Goal: Task Accomplishment & Management: Manage account settings

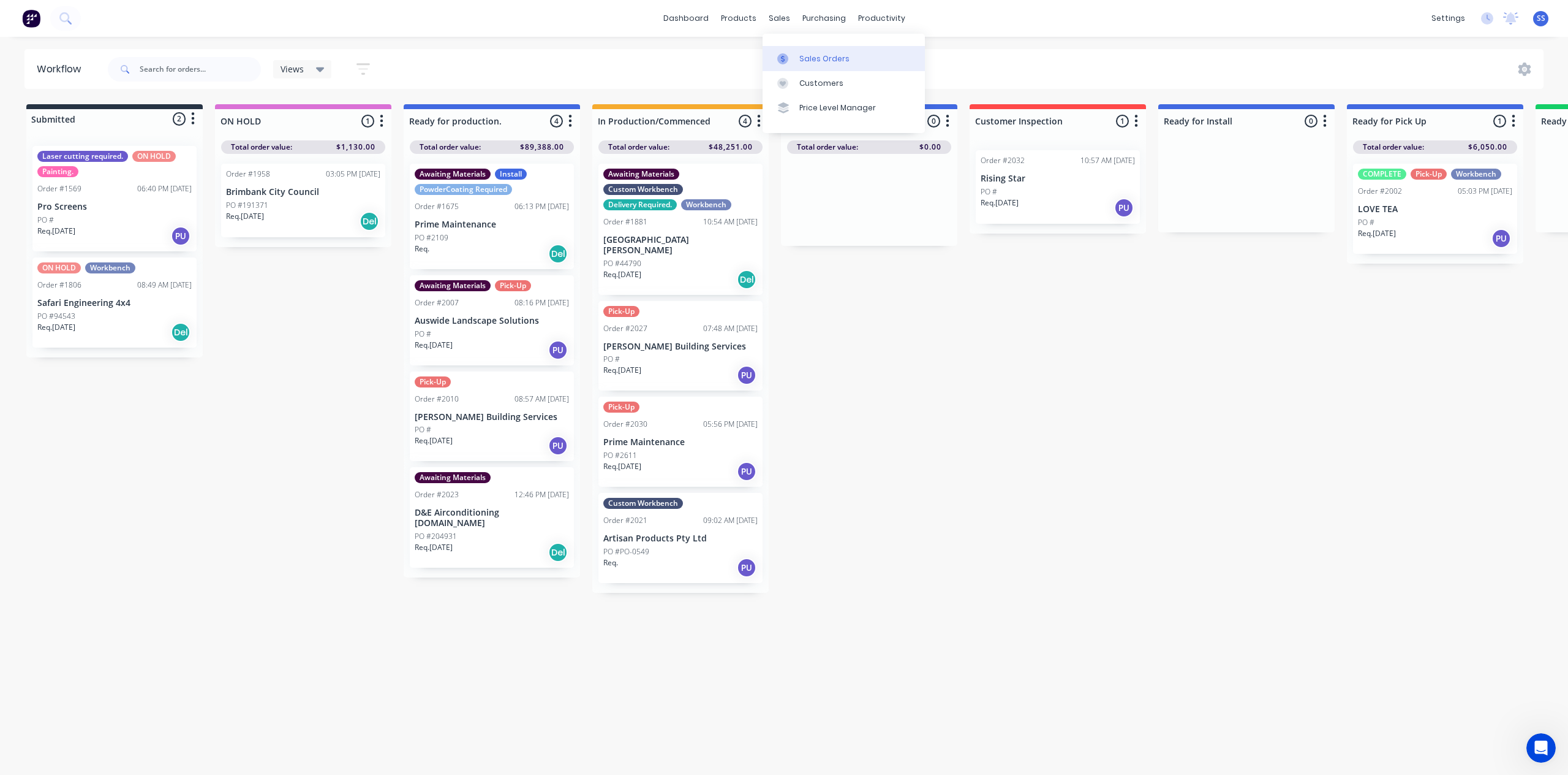
click at [801, 52] on link "Sales Orders" at bounding box center [843, 58] width 162 height 25
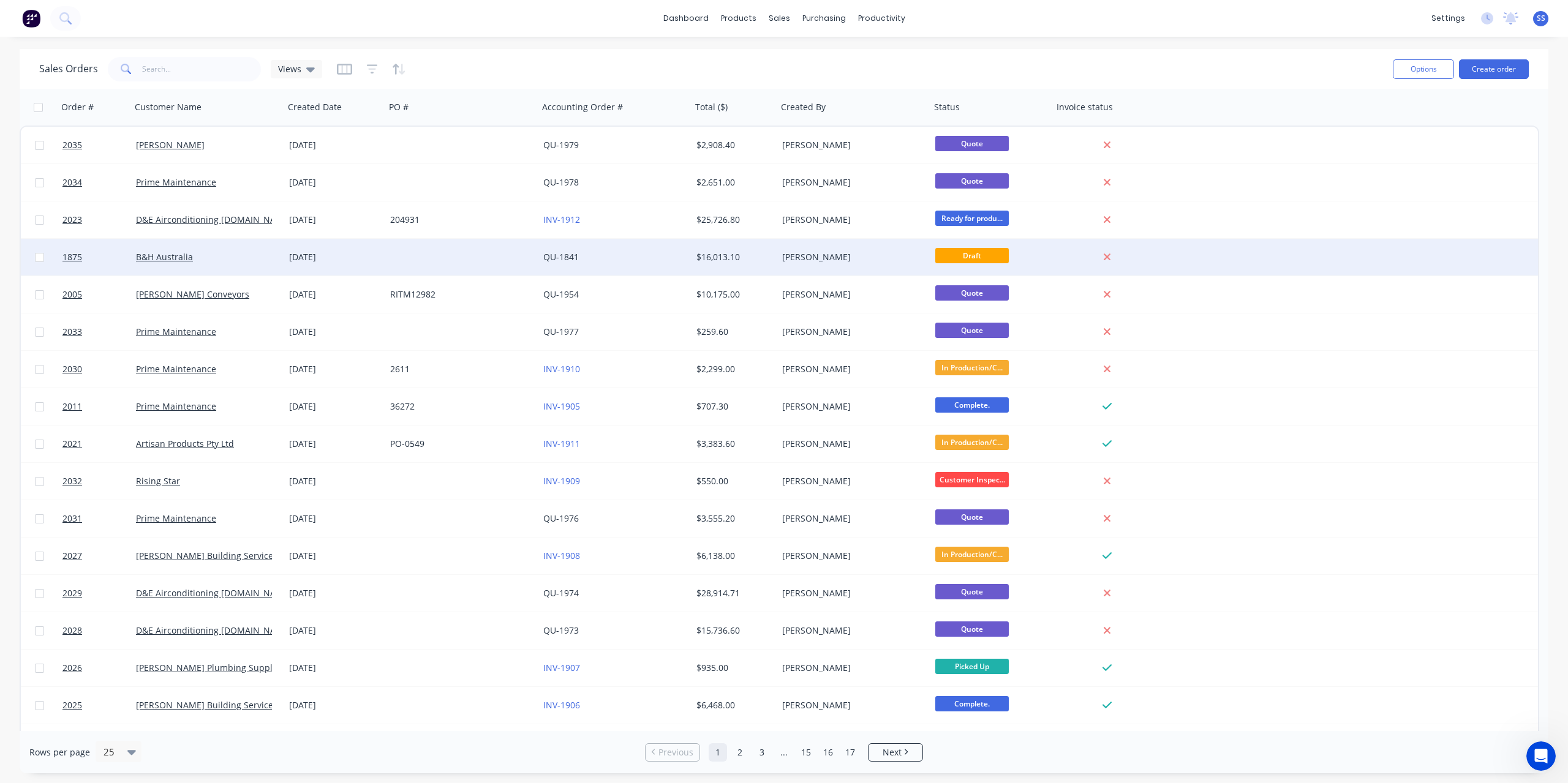
click at [383, 260] on div "[DATE]" at bounding box center [335, 257] width 101 height 36
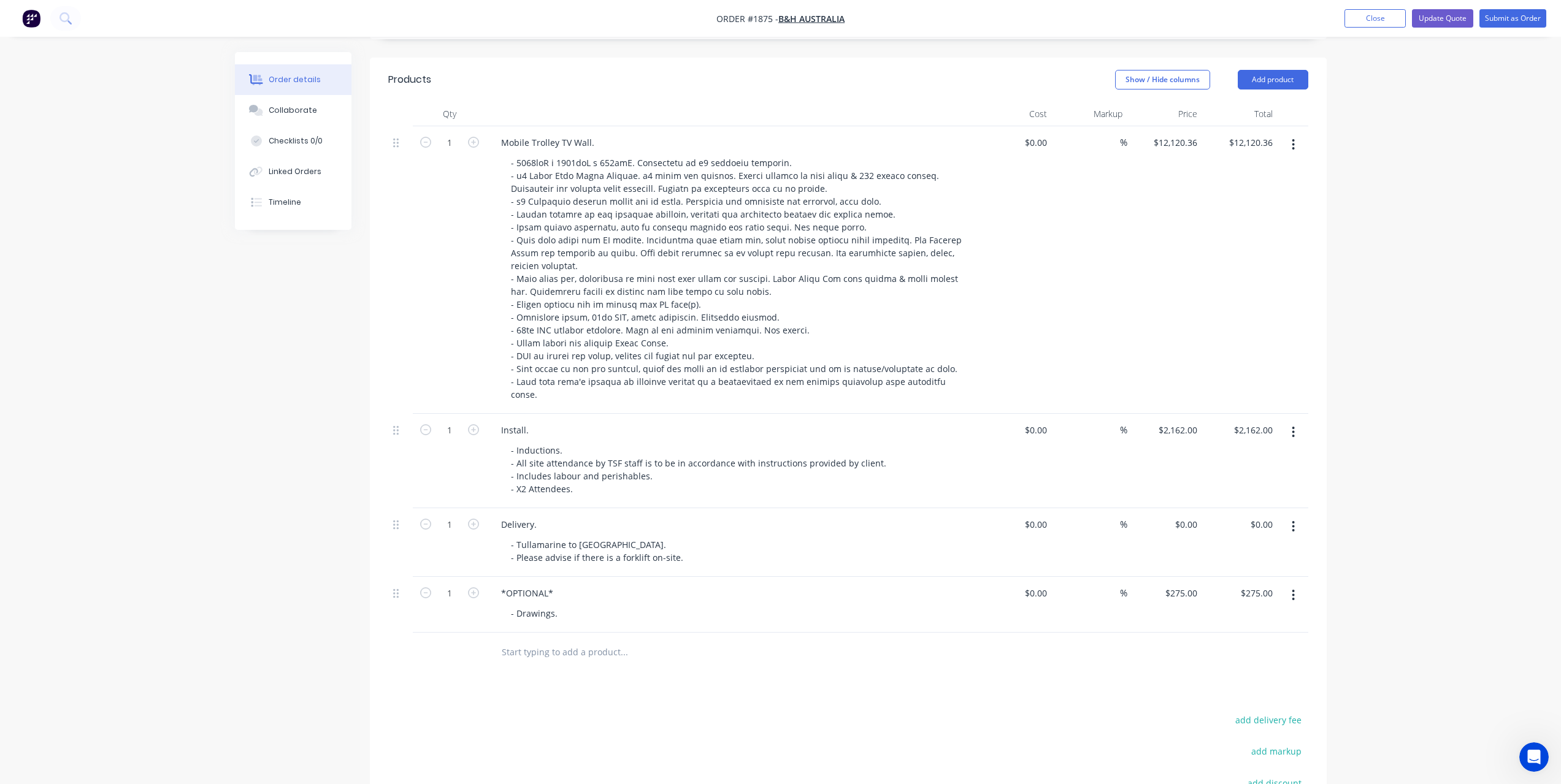
scroll to position [286, 0]
click at [1289, 421] on button "button" at bounding box center [1293, 432] width 28 height 22
click at [1249, 528] on div "Delete" at bounding box center [1250, 537] width 94 height 17
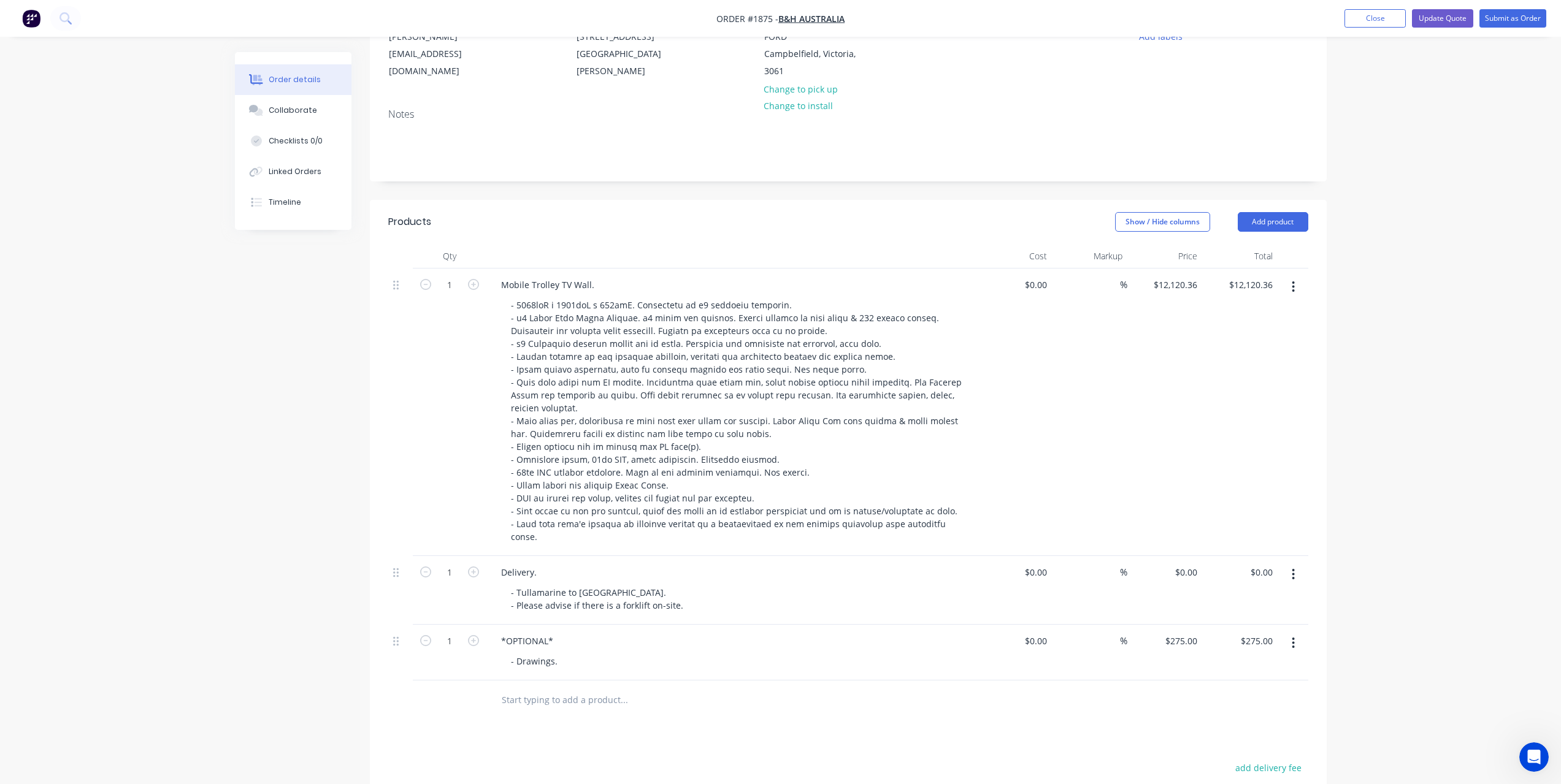
scroll to position [143, 0]
click at [1429, 337] on div "Order details Collaborate Checklists 0/0 Linked Orders Timeline Order details C…" at bounding box center [780, 445] width 1561 height 1176
click at [1446, 25] on button "Update Quote" at bounding box center [1442, 18] width 61 height 18
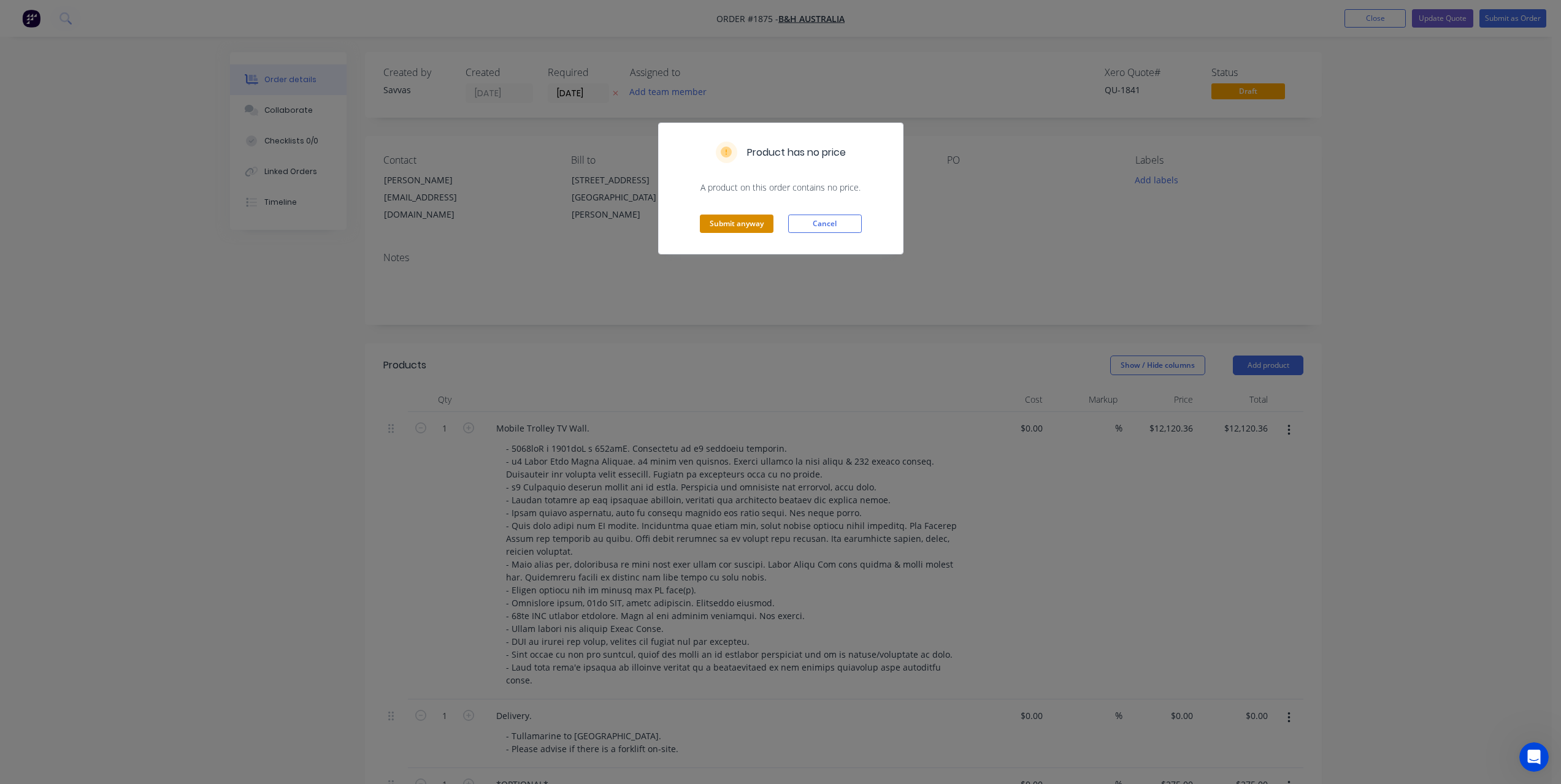
click at [762, 224] on button "Submit anyway" at bounding box center [736, 223] width 74 height 18
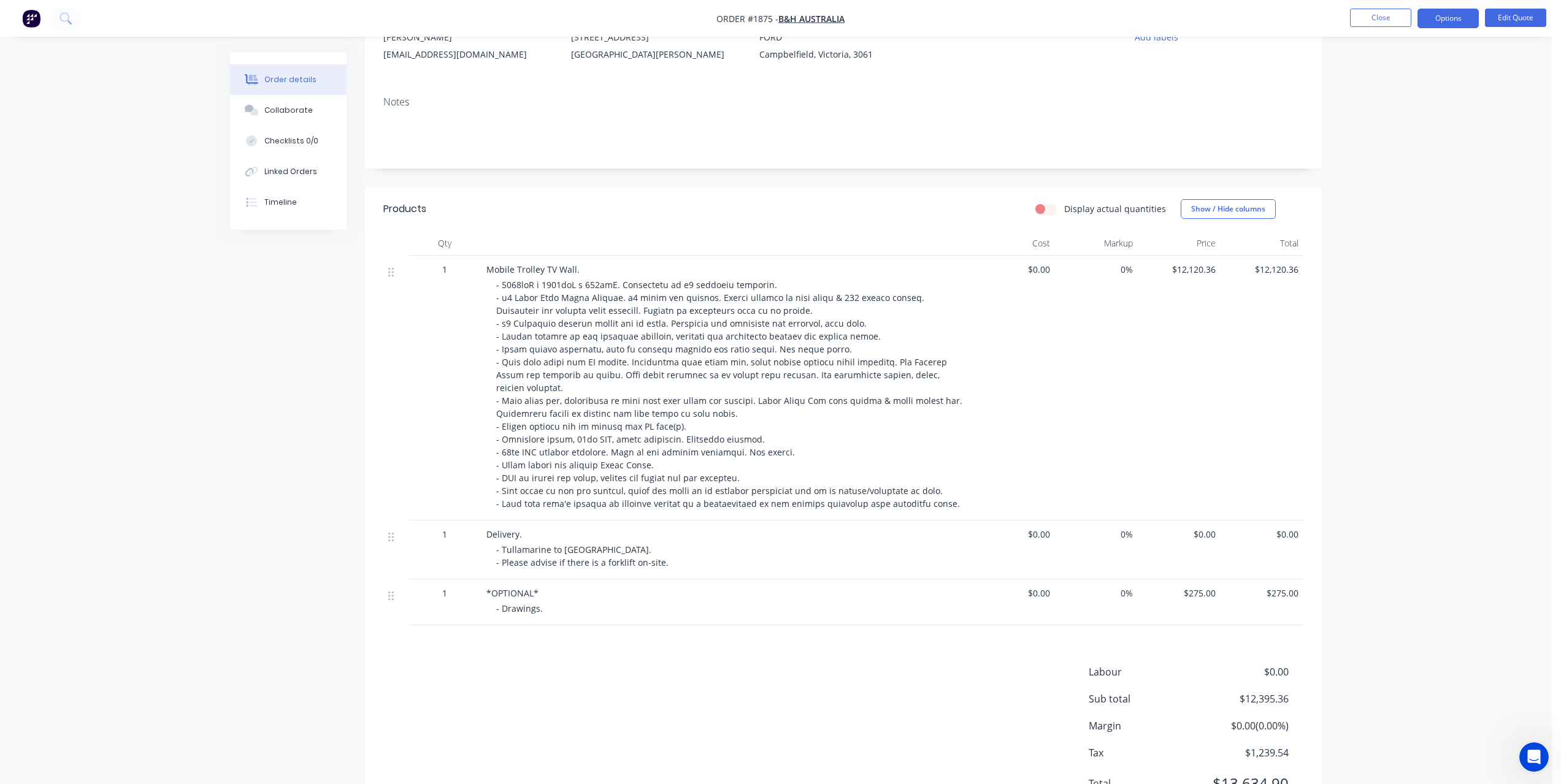
scroll to position [143, 0]
click at [1523, 25] on button "Edit Quote" at bounding box center [1515, 17] width 61 height 18
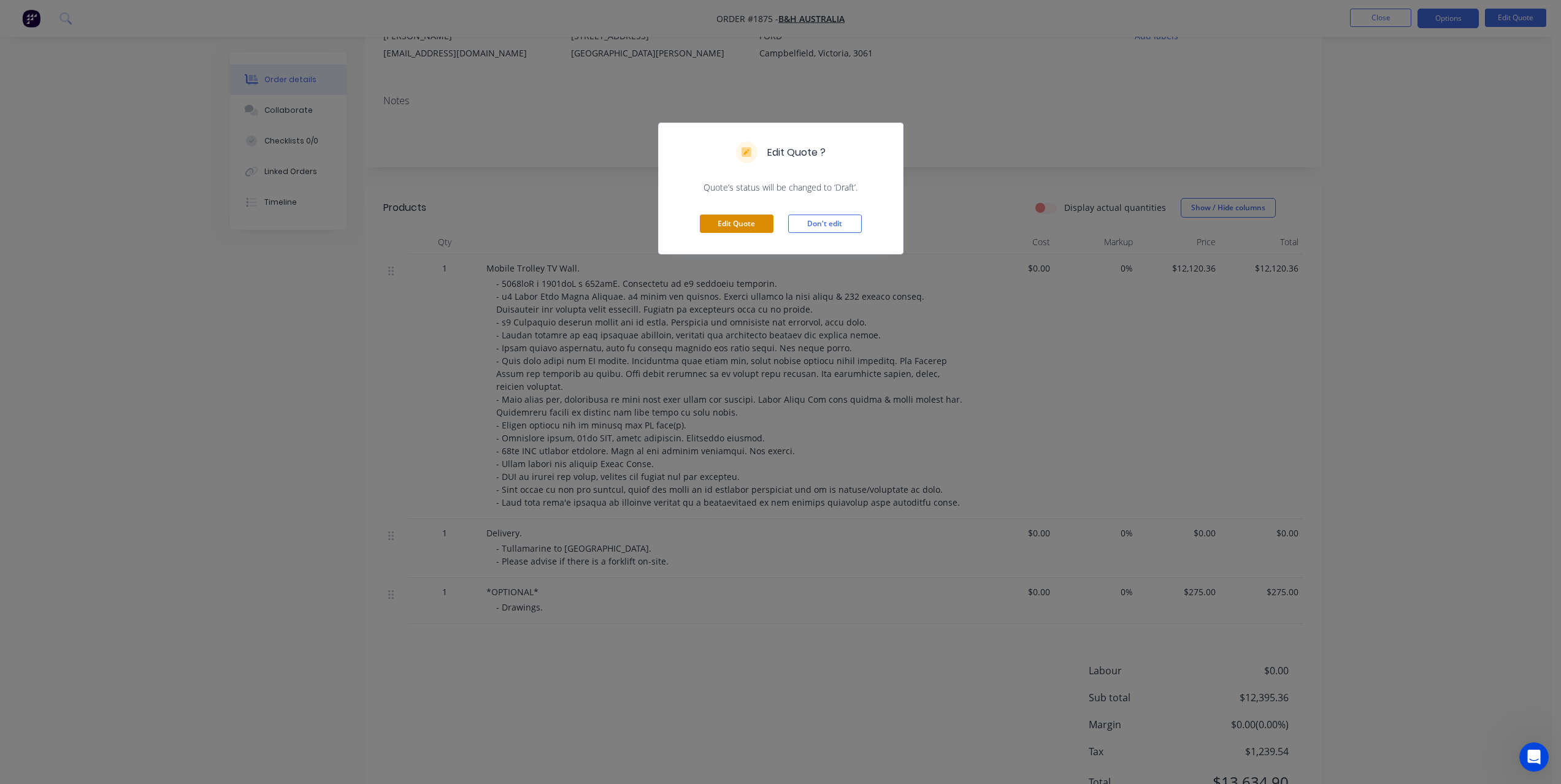
click at [734, 219] on button "Edit Quote" at bounding box center [736, 223] width 74 height 18
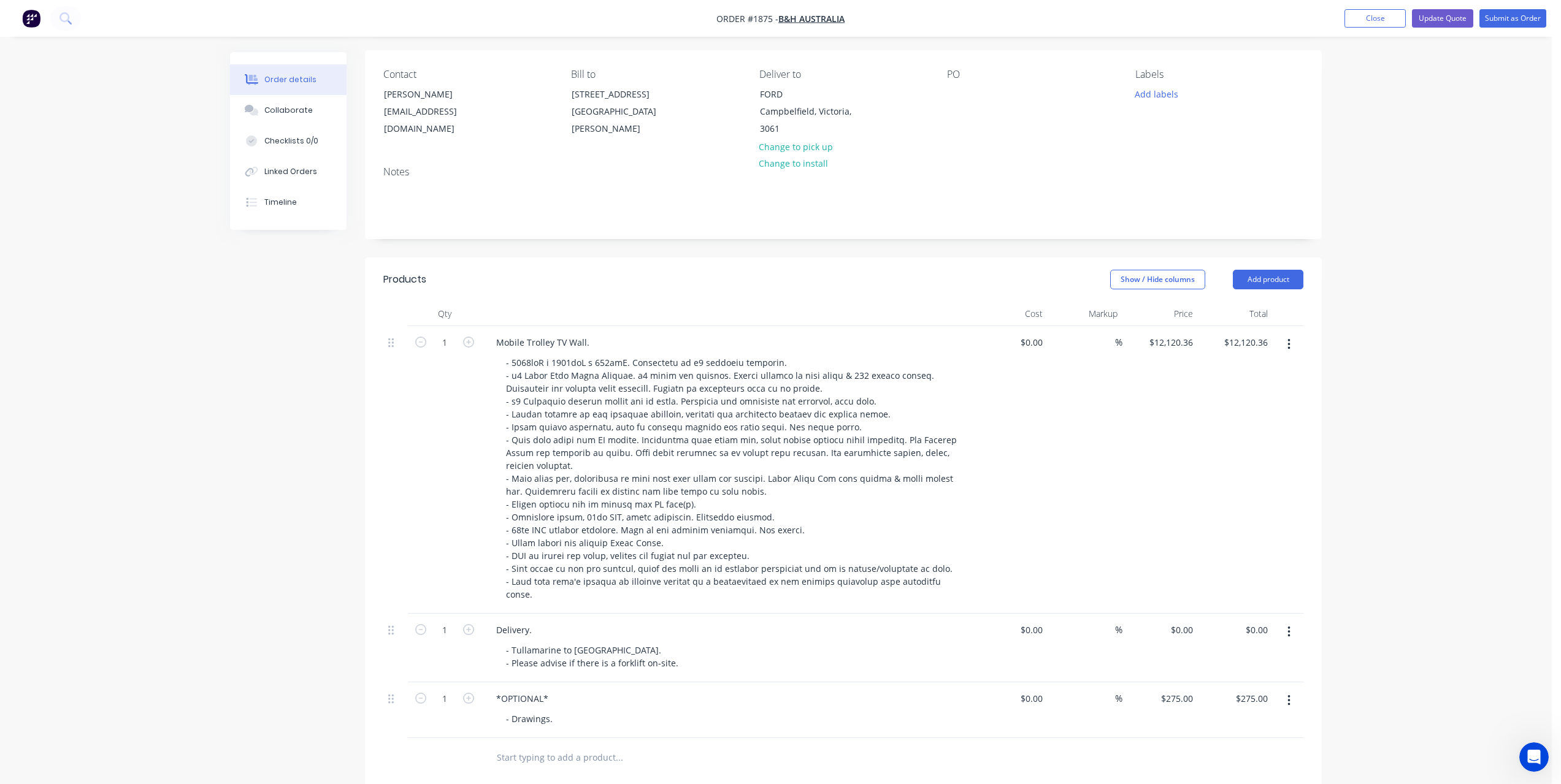
scroll to position [286, 0]
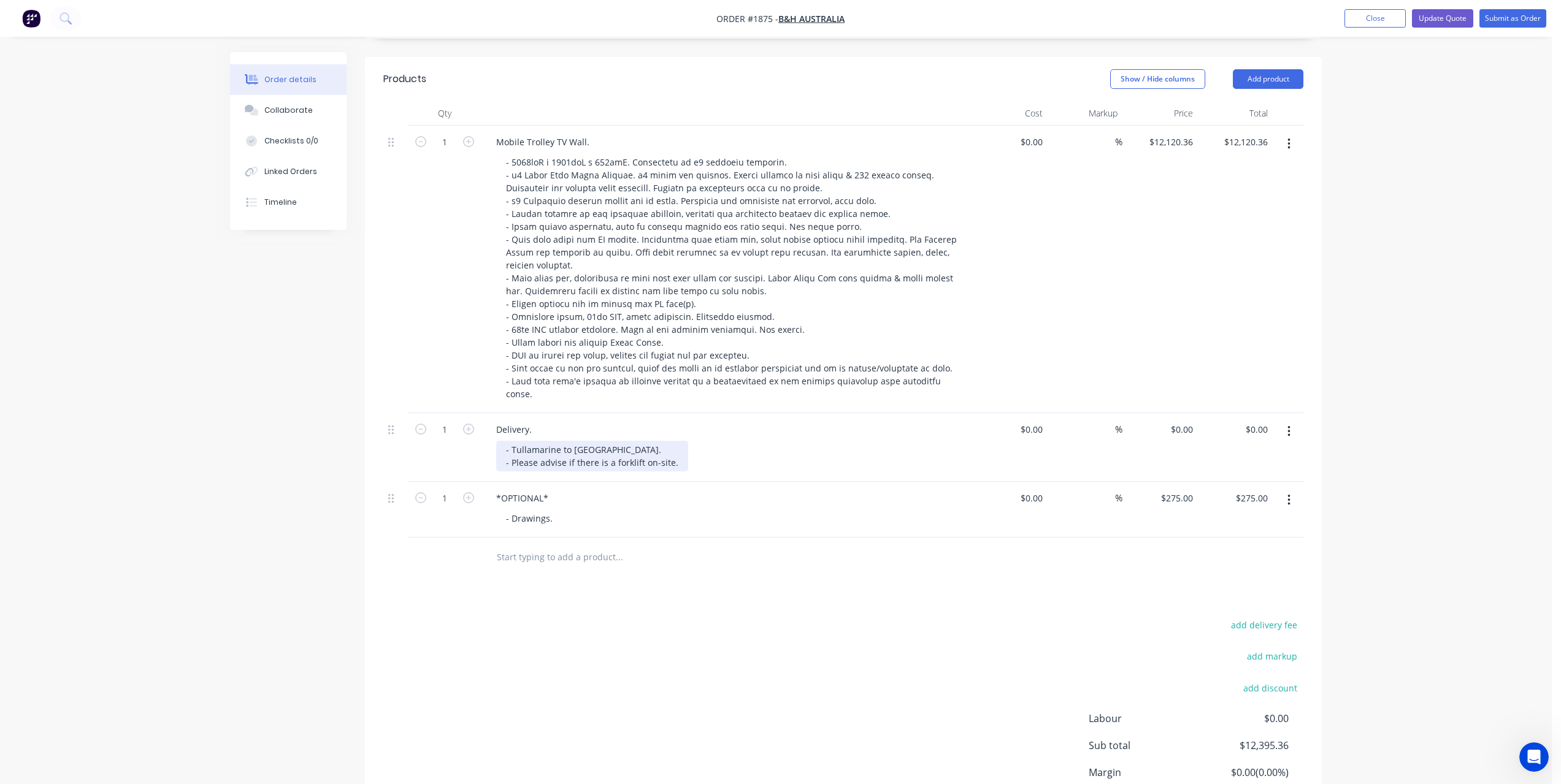
click at [675, 443] on div "- Tullamarine to [GEOGRAPHIC_DATA]. - Please advise if there is a forklift on-s…" at bounding box center [592, 456] width 192 height 31
click at [682, 449] on div "- Tullamarine to [GEOGRAPHIC_DATA]. - Please advise if there is a forklift on-s…" at bounding box center [731, 456] width 471 height 31
click at [678, 449] on div "- Tullamarine to [GEOGRAPHIC_DATA]. - Please advise if there is a forklift on-s…" at bounding box center [592, 456] width 192 height 31
click at [553, 522] on div "- Drawings." at bounding box center [530, 531] width 66 height 17
click at [1461, 16] on button "Update Quote" at bounding box center [1442, 18] width 61 height 18
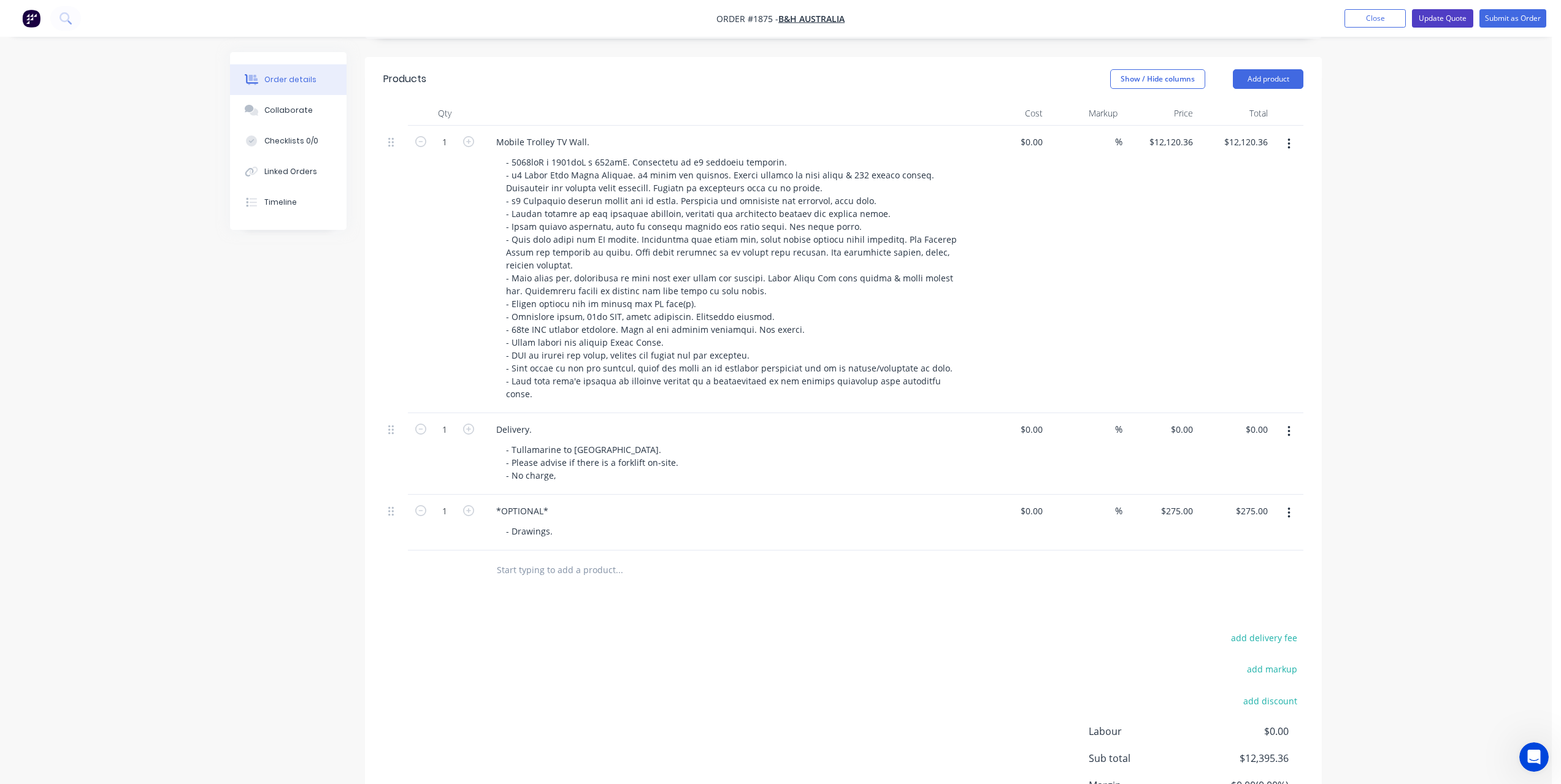
scroll to position [0, 0]
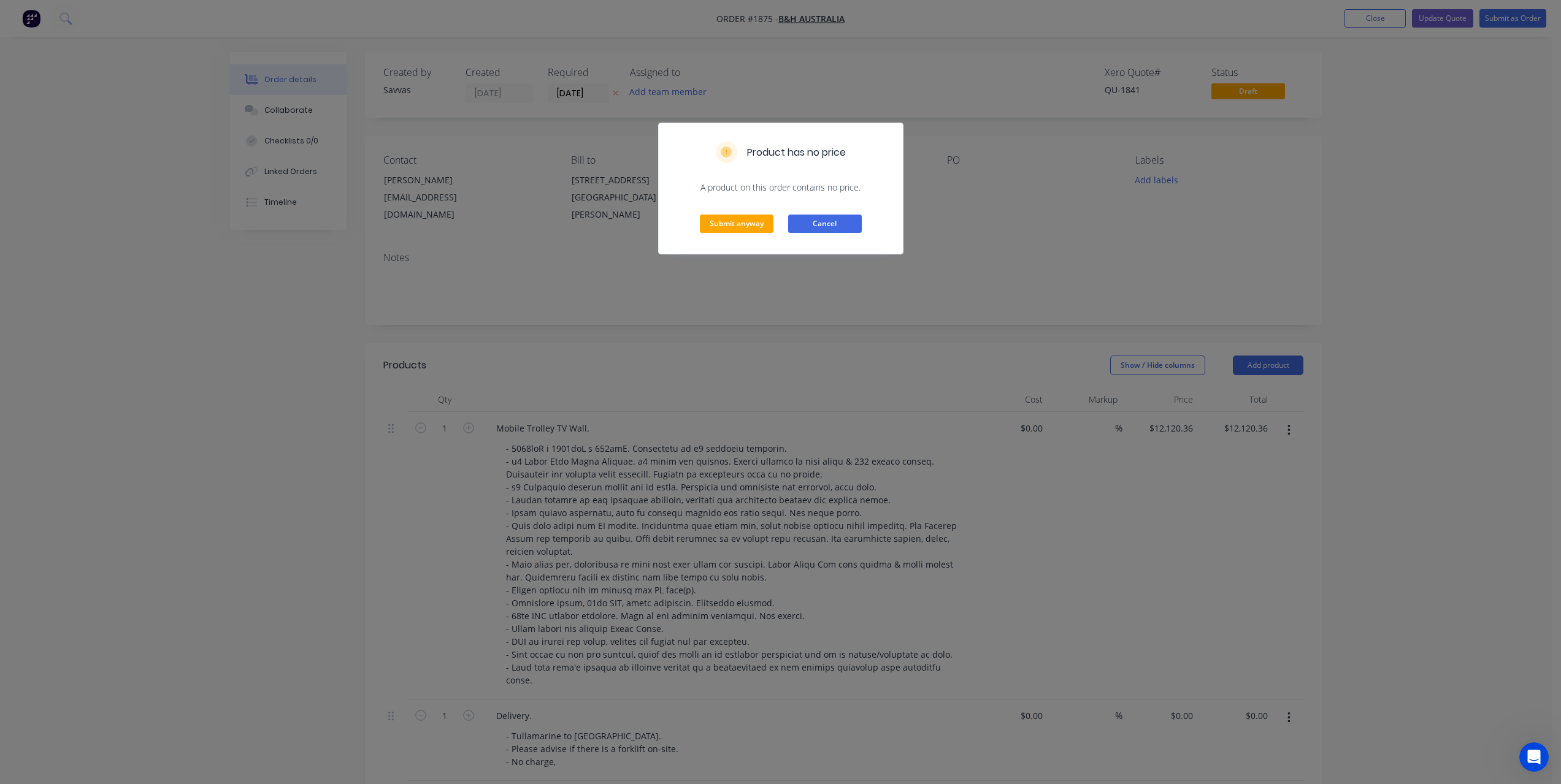
click at [849, 219] on button "Cancel" at bounding box center [825, 223] width 74 height 18
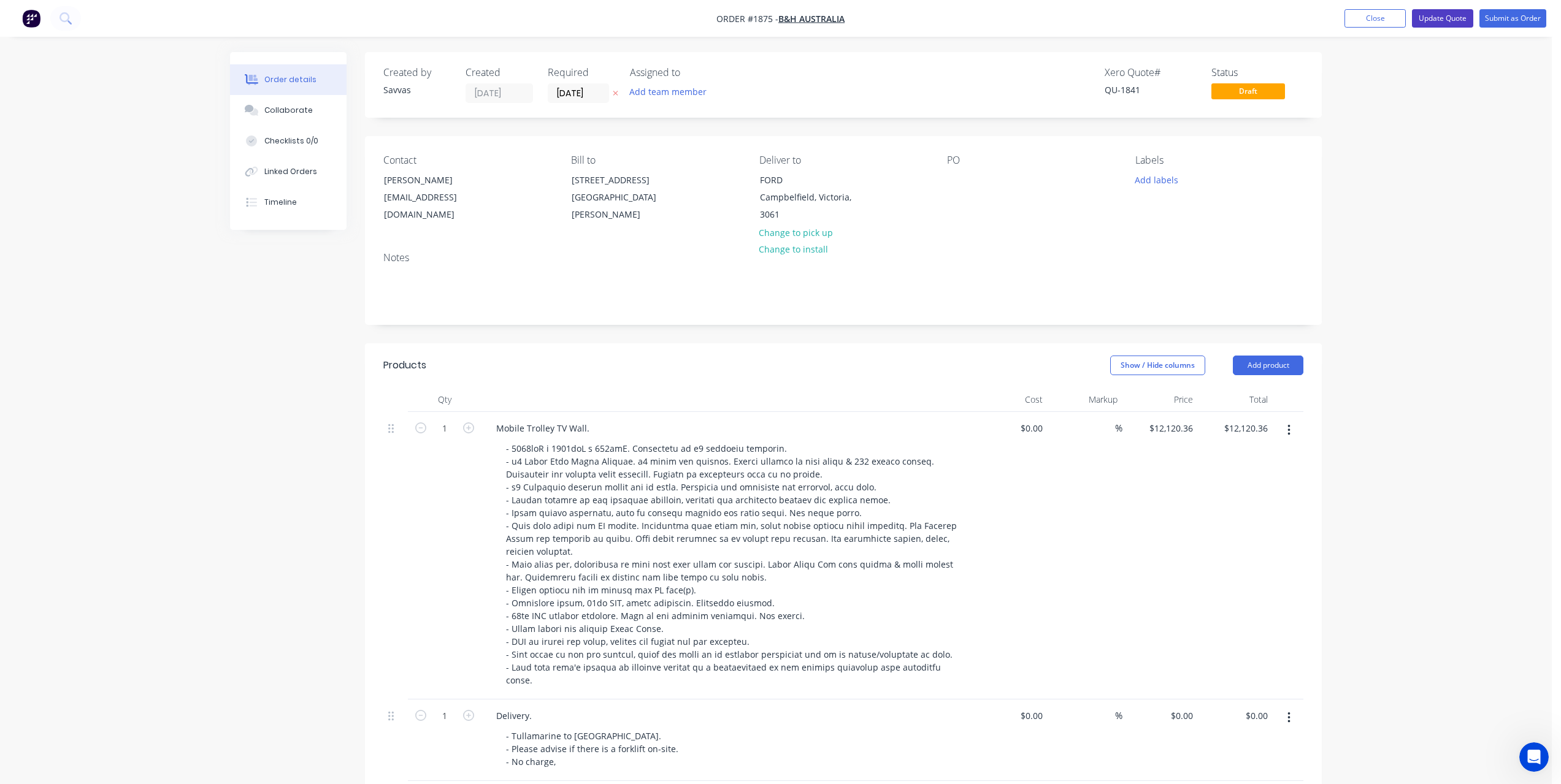
click at [1444, 13] on button "Update Quote" at bounding box center [1442, 18] width 61 height 18
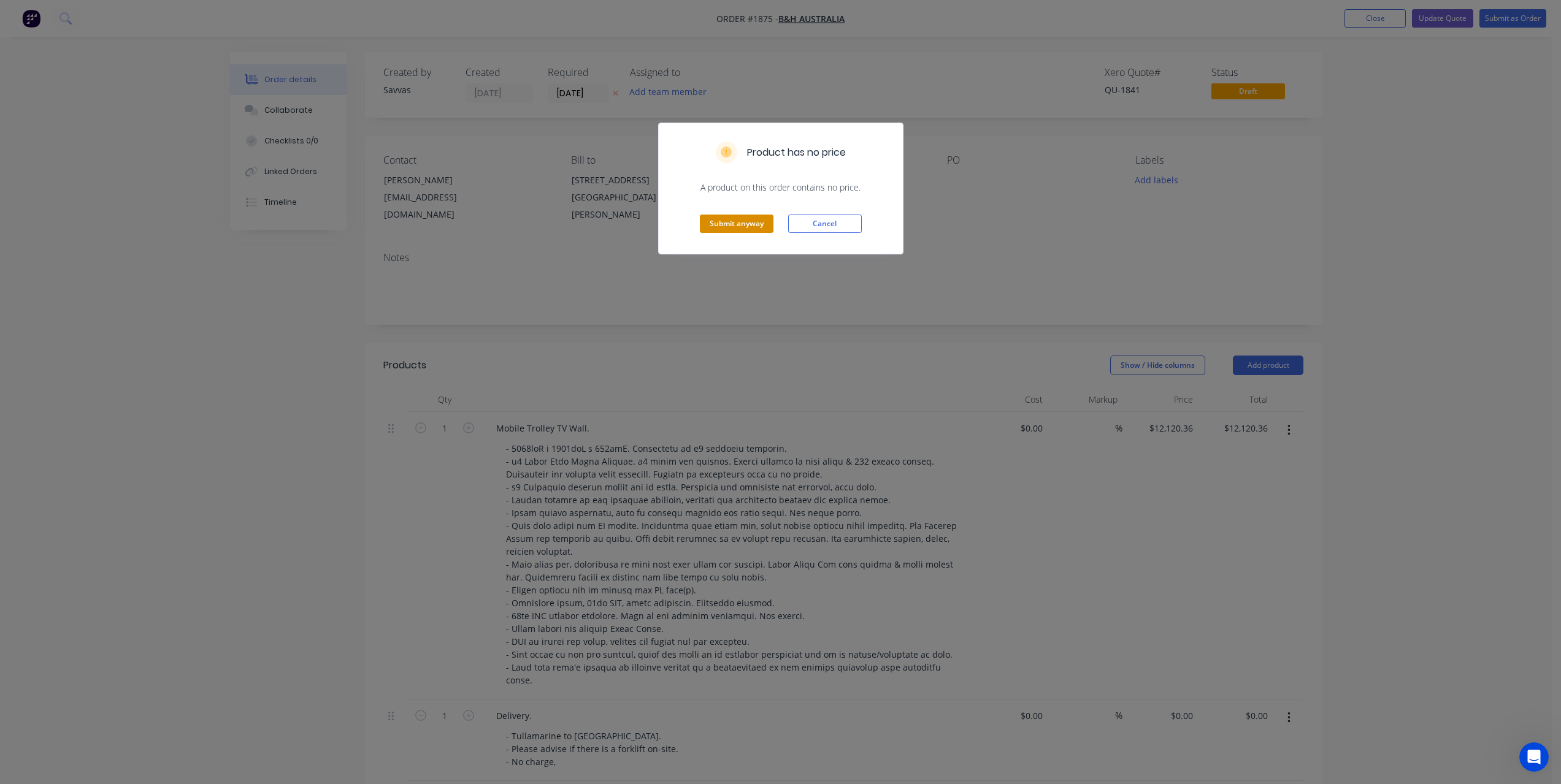
click at [748, 222] on button "Submit anyway" at bounding box center [736, 223] width 74 height 18
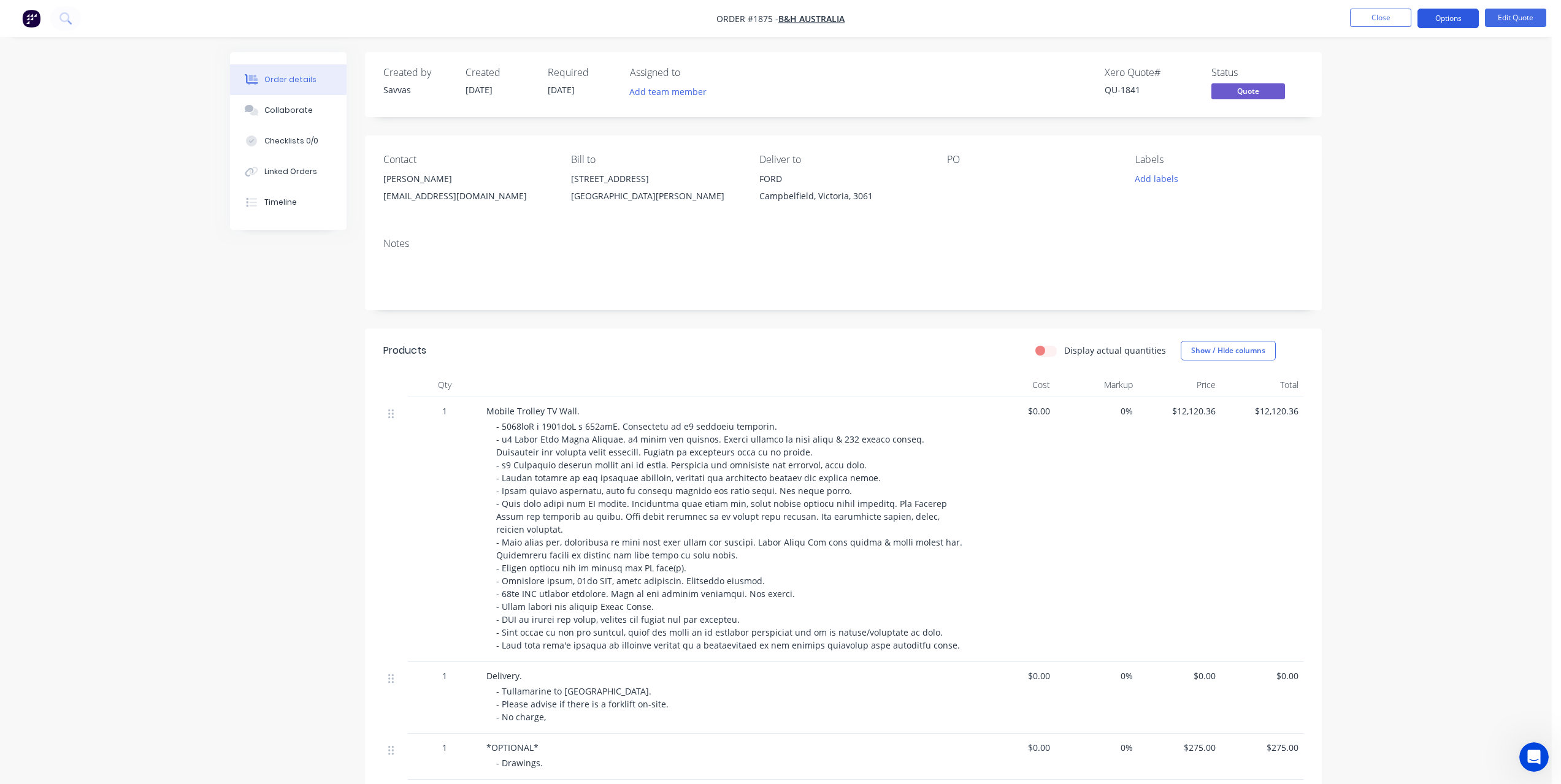
click at [1444, 22] on button "Options" at bounding box center [1448, 18] width 61 height 20
click at [1400, 75] on div "Quote" at bounding box center [1411, 74] width 113 height 17
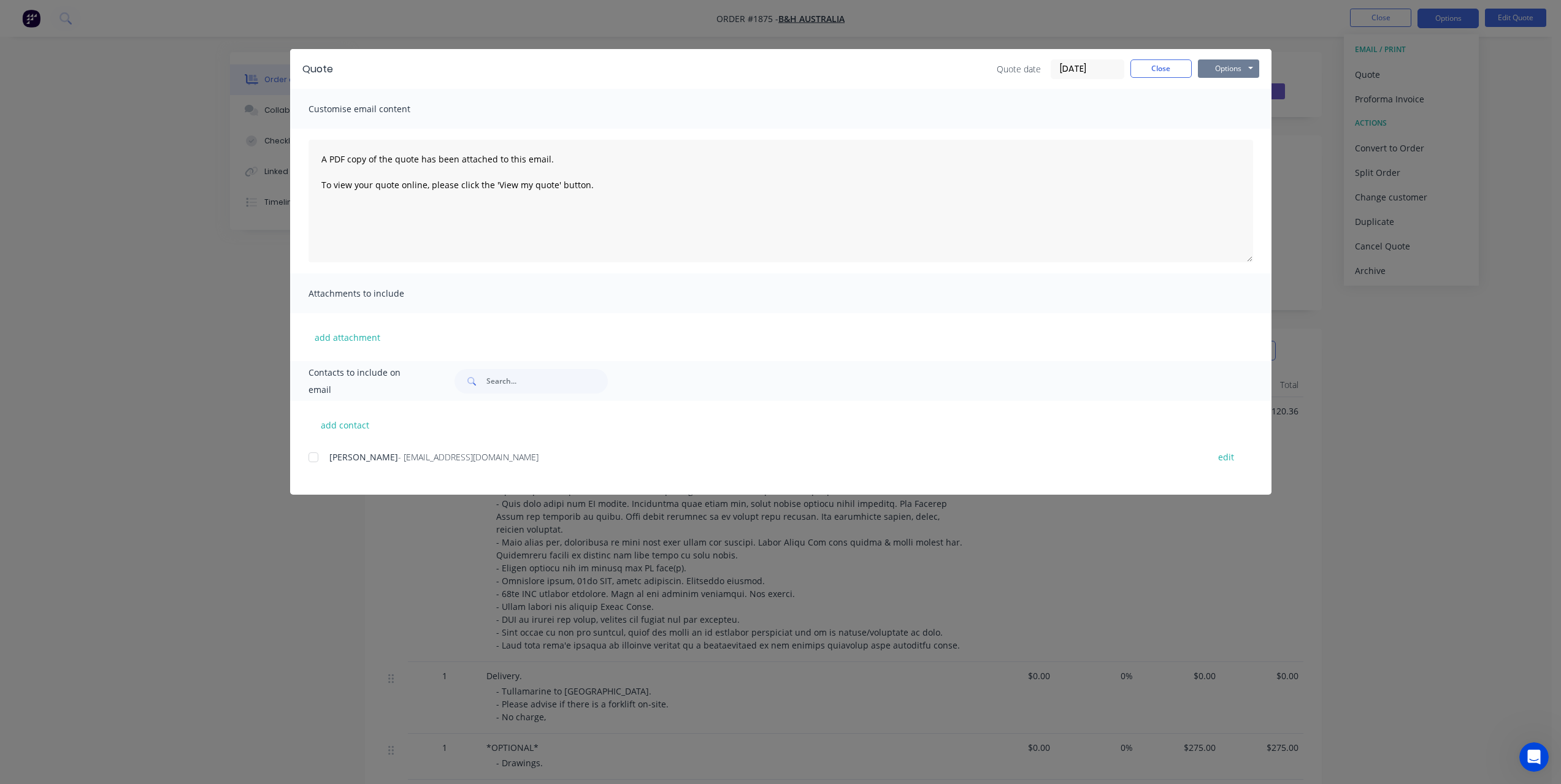
click at [1242, 75] on button "Options" at bounding box center [1229, 68] width 61 height 18
click at [1238, 110] on button "Print" at bounding box center [1237, 111] width 78 height 21
